Goal: Task Accomplishment & Management: Manage account settings

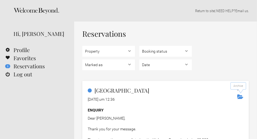
click at [240, 98] on icon "Archive" at bounding box center [240, 96] width 6 height 5
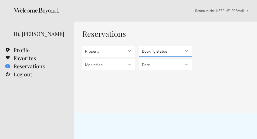
click at [186, 49] on select "Booking status Pending bookings , Confirmed bookings , Unsuccessful bookings" at bounding box center [165, 51] width 53 height 11
select select "pending"
click at [139, 46] on select "Booking status Pending bookings , Confirmed bookings , Unsuccessful bookings" at bounding box center [165, 51] width 53 height 11
click at [126, 110] on div "Reservations Property Casa Algarve Booking status Pending bookings , Confirmed …" at bounding box center [165, 68] width 183 height 92
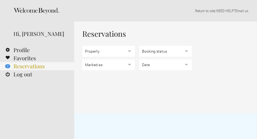
click at [38, 68] on link "1 Reservations" at bounding box center [37, 66] width 74 height 8
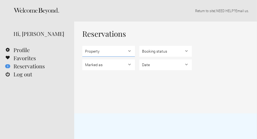
click at [130, 51] on select "Property Casa Algarve" at bounding box center [108, 51] width 53 height 11
select select "16481"
click at [82, 46] on select "Property Casa Algarve" at bounding box center [108, 51] width 53 height 11
click at [142, 85] on div "Reservations Property Casa Algarve Booking status Pending bookings , Confirmed …" at bounding box center [165, 68] width 183 height 92
click at [187, 50] on select "Booking status Pending bookings , Confirmed bookings , Unsuccessful bookings" at bounding box center [165, 51] width 53 height 11
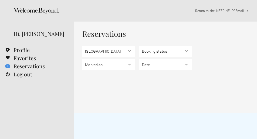
click at [159, 84] on div "Reservations Property Casa Algarve Booking status Pending bookings , Confirmed …" at bounding box center [165, 68] width 183 height 92
click at [130, 63] on select "Marked as Unread , Action Required , Bookmarked , Archived" at bounding box center [108, 64] width 53 height 11
click at [82, 59] on select "Marked as Unread , Action Required , Bookmarked , Archived" at bounding box center [108, 64] width 53 height 11
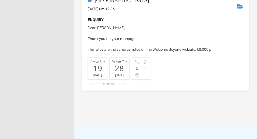
scroll to position [54, 0]
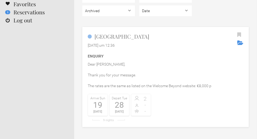
click at [109, 120] on div "9 nights" at bounding box center [109, 120] width 42 height 3
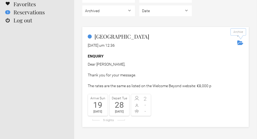
click at [241, 43] on icon "Archive" at bounding box center [240, 42] width 6 height 5
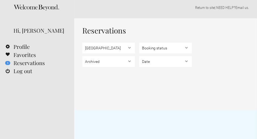
scroll to position [0, 0]
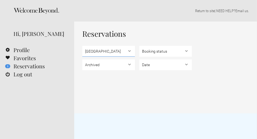
click at [124, 51] on select "Property Casa Algarve" at bounding box center [108, 51] width 53 height 11
click at [82, 46] on select "Property Casa Algarve" at bounding box center [108, 51] width 53 height 11
click at [95, 65] on select "Marked as Unread , Action Required , Bookmarked , Archived" at bounding box center [108, 64] width 53 height 11
click at [82, 59] on select "Marked as Unread , Action Required , Bookmarked , Archived" at bounding box center [108, 64] width 53 height 11
click at [131, 64] on select "Marked as Unread , Action Required , Bookmarked , Archived" at bounding box center [108, 64] width 53 height 11
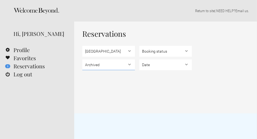
click at [82, 59] on select "Marked as Unread , Action Required , Bookmarked , Archived" at bounding box center [108, 64] width 53 height 11
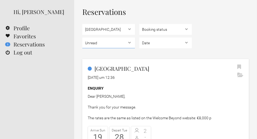
scroll to position [13, 0]
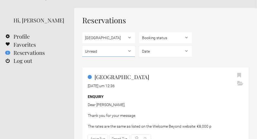
click at [129, 51] on select "Marked as Unread , Action Required , Bookmarked , Archived" at bounding box center [108, 51] width 53 height 11
select select "archived"
click at [82, 46] on select "Marked as Unread , Action Required , Bookmarked , Archived" at bounding box center [108, 51] width 53 height 11
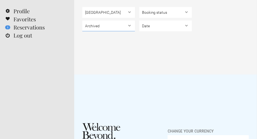
scroll to position [0, 0]
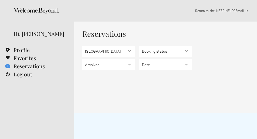
click at [241, 38] on div "Reservations Property Casa Algarve Booking status Pending bookings , Confirmed …" at bounding box center [165, 51] width 166 height 43
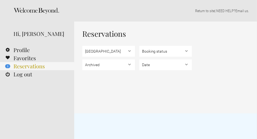
click at [31, 67] on link "1 Reservations" at bounding box center [37, 66] width 74 height 8
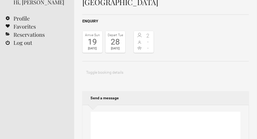
scroll to position [40, 0]
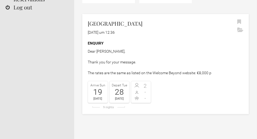
scroll to position [67, 0]
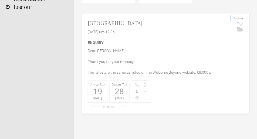
drag, startPoint x: 239, startPoint y: 30, endPoint x: 160, endPoint y: 55, distance: 83.4
click at [160, 55] on p "Dear [PERSON_NAME], Thank you for your message. The rates are the same as liste…" at bounding box center [166, 61] width 156 height 27
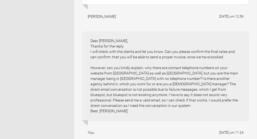
scroll to position [391, 0]
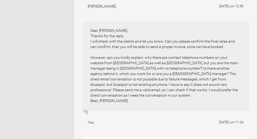
click at [90, 21] on div "Dear [PERSON_NAME], Thanks for the reply. I will check with the clients and let…" at bounding box center [165, 65] width 166 height 89
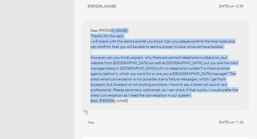
drag, startPoint x: 91, startPoint y: 14, endPoint x: 152, endPoint y: 91, distance: 98.2
click at [152, 91] on div "Dear [PERSON_NAME], Thanks for the reply. I will check with the clients and let…" at bounding box center [165, 65] width 166 height 89
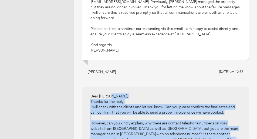
scroll to position [324, 0]
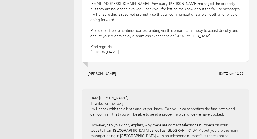
click at [125, 67] on div "[PERSON_NAME] [DATE] um 12:36" at bounding box center [165, 73] width 166 height 13
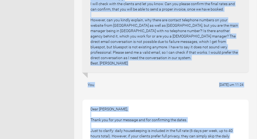
scroll to position [462, 0]
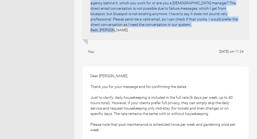
drag, startPoint x: 92, startPoint y: 56, endPoint x: 163, endPoint y: 19, distance: 80.7
copy ul "ederico [DATE] um 12:36 Dear [PERSON_NAME], Thanks for the reply. I will check …"
